Goal: Find specific page/section: Find specific page/section

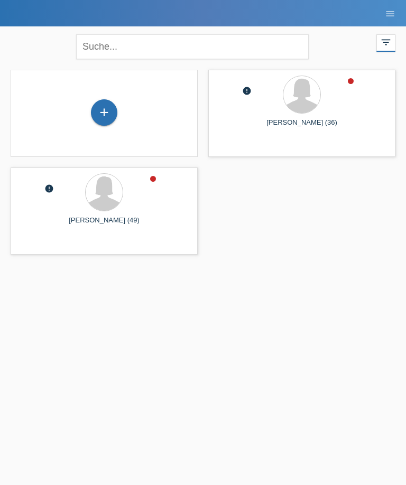
click at [387, 10] on icon "menu" at bounding box center [390, 13] width 11 height 11
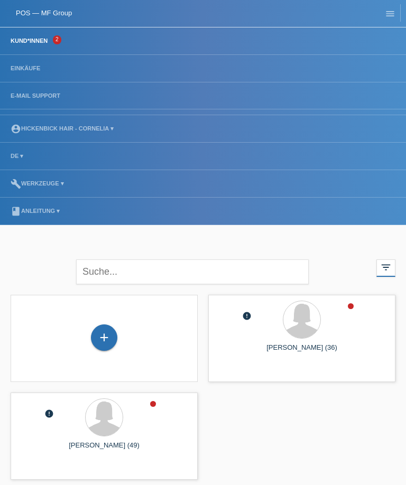
click at [25, 62] on li "Einkäufe" at bounding box center [203, 68] width 406 height 27
click at [24, 61] on li "Einkäufe" at bounding box center [203, 68] width 406 height 27
click at [29, 66] on link "Einkäufe" at bounding box center [25, 68] width 40 height 6
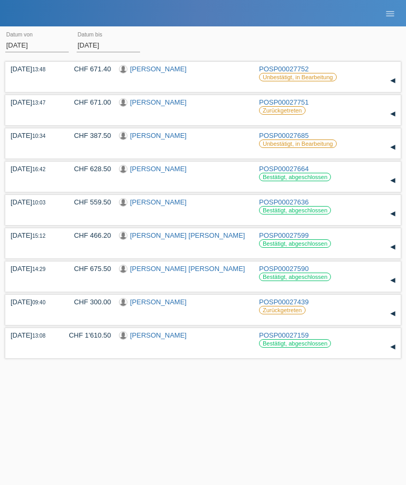
click at [379, 11] on link "menu" at bounding box center [389, 13] width 21 height 6
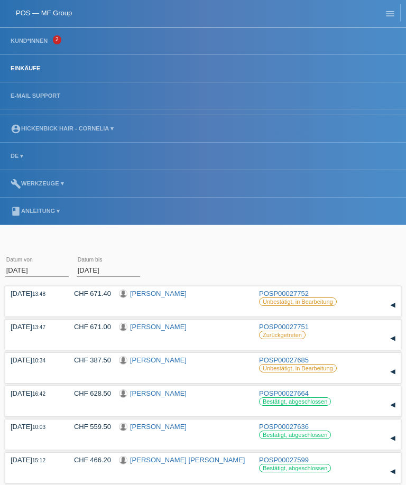
click at [61, 208] on link "book Anleitung ▾" at bounding box center [35, 211] width 60 height 6
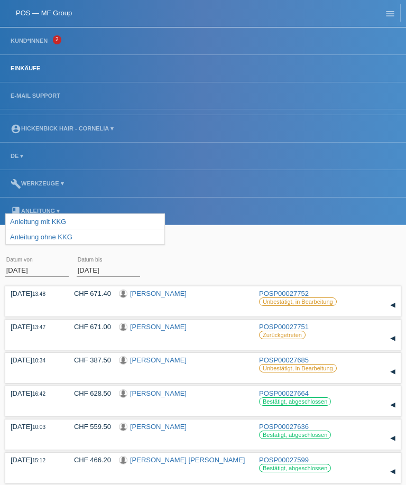
click at [44, 13] on link "POS — MF Group" at bounding box center [44, 13] width 56 height 8
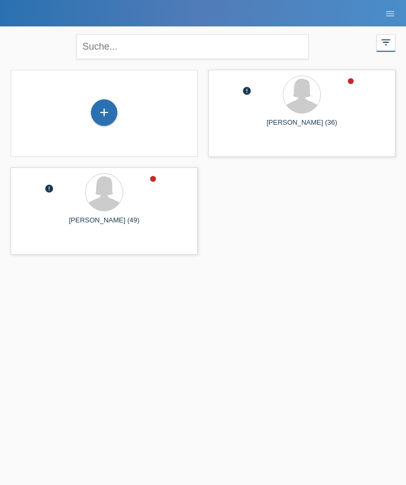
click at [385, 48] on icon "filter_list" at bounding box center [386, 42] width 12 height 12
click at [380, 40] on icon "filter_list" at bounding box center [386, 42] width 12 height 12
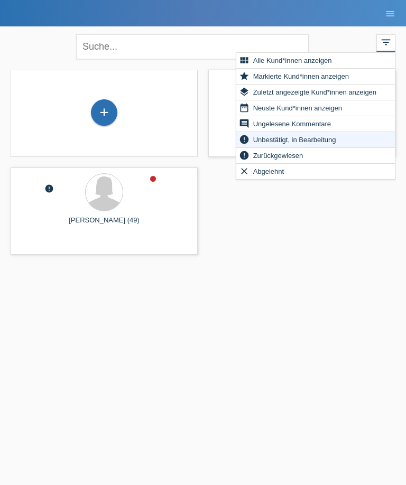
click at [291, 207] on div "+ error Vjollca Murina (36) launch Anzeigen error" at bounding box center [202, 162] width 395 height 196
click at [385, 11] on icon "menu" at bounding box center [390, 13] width 11 height 11
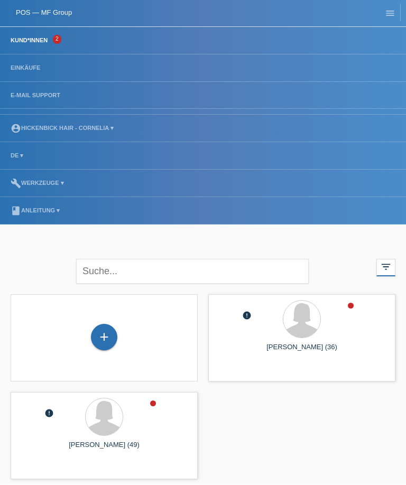
click at [84, 130] on link "account_circle Hickenbick Hair - Cornelia ▾" at bounding box center [62, 128] width 114 height 6
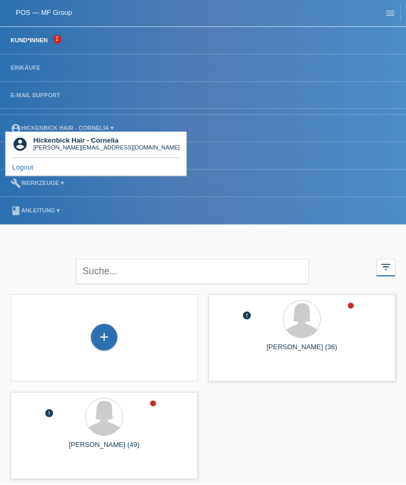
click at [51, 66] on li "Einkäufe" at bounding box center [203, 68] width 406 height 27
click at [66, 72] on li "Einkäufe" at bounding box center [203, 68] width 406 height 27
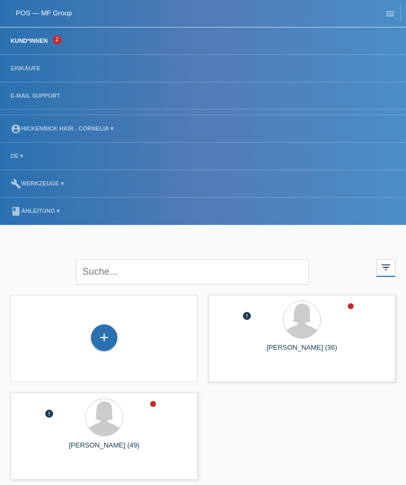
click at [395, 14] on icon "menu" at bounding box center [390, 13] width 11 height 11
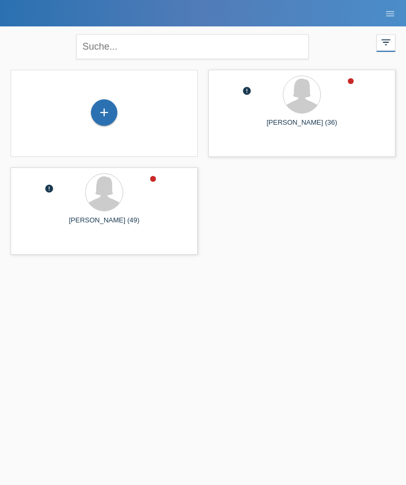
click at [392, 8] on icon "menu" at bounding box center [390, 13] width 11 height 11
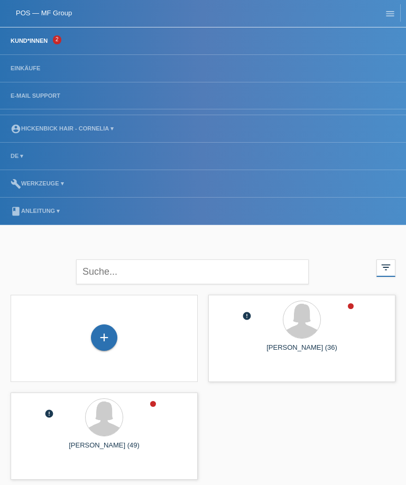
click at [18, 99] on link "E-Mail Support" at bounding box center [35, 95] width 60 height 6
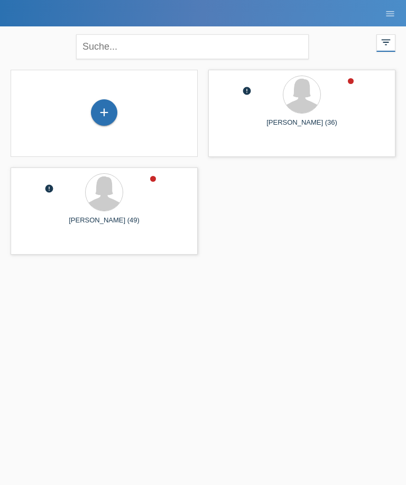
click at [379, 40] on div "filter_list" at bounding box center [385, 42] width 19 height 17
click at [384, 15] on link "menu" at bounding box center [389, 13] width 21 height 6
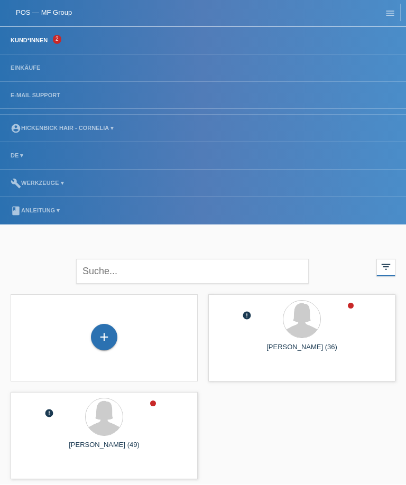
click at [58, 184] on link "build Werkzeuge ▾" at bounding box center [37, 183] width 64 height 6
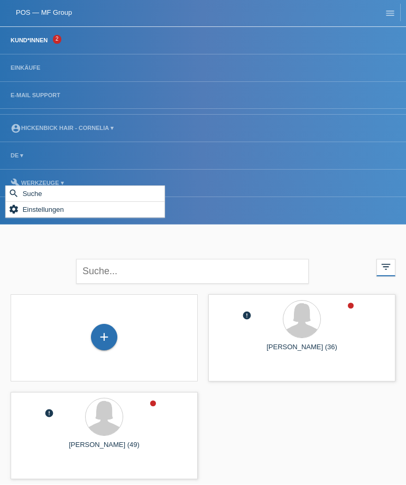
click at [269, 49] on li "Kund*innen 2" at bounding box center [203, 40] width 406 height 27
click at [26, 154] on link "DE ▾" at bounding box center [16, 156] width 23 height 6
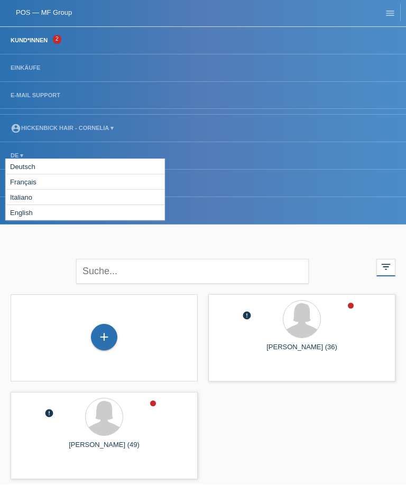
click at [172, 113] on div at bounding box center [203, 71] width 406 height 88
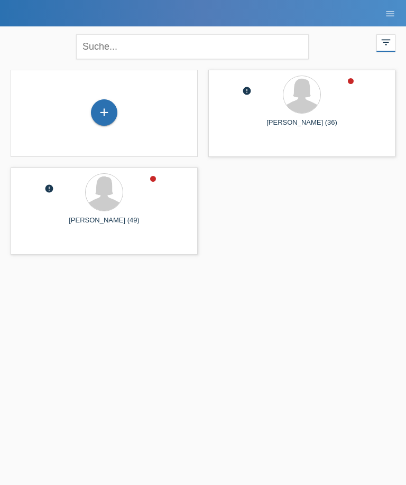
click at [387, 41] on icon "filter_list" at bounding box center [386, 42] width 12 height 12
click at [400, 11] on link "menu" at bounding box center [389, 13] width 21 height 6
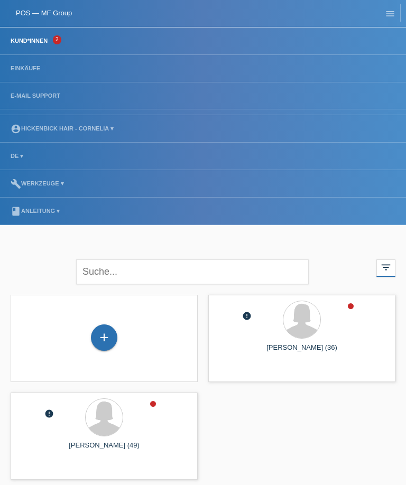
click at [32, 69] on link "Einkäufe" at bounding box center [25, 68] width 40 height 6
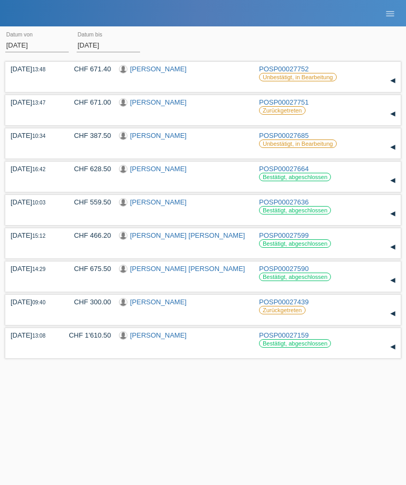
click at [399, 7] on li "menu" at bounding box center [389, 13] width 21 height 27
